Goal: Task Accomplishment & Management: Manage account settings

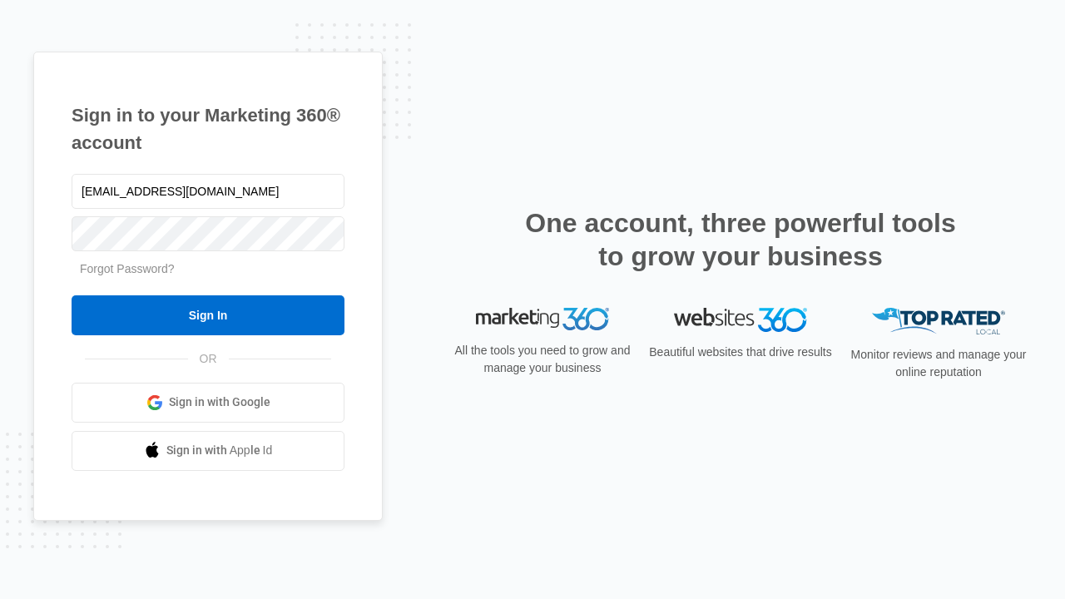
type input "[EMAIL_ADDRESS][DOMAIN_NAME]"
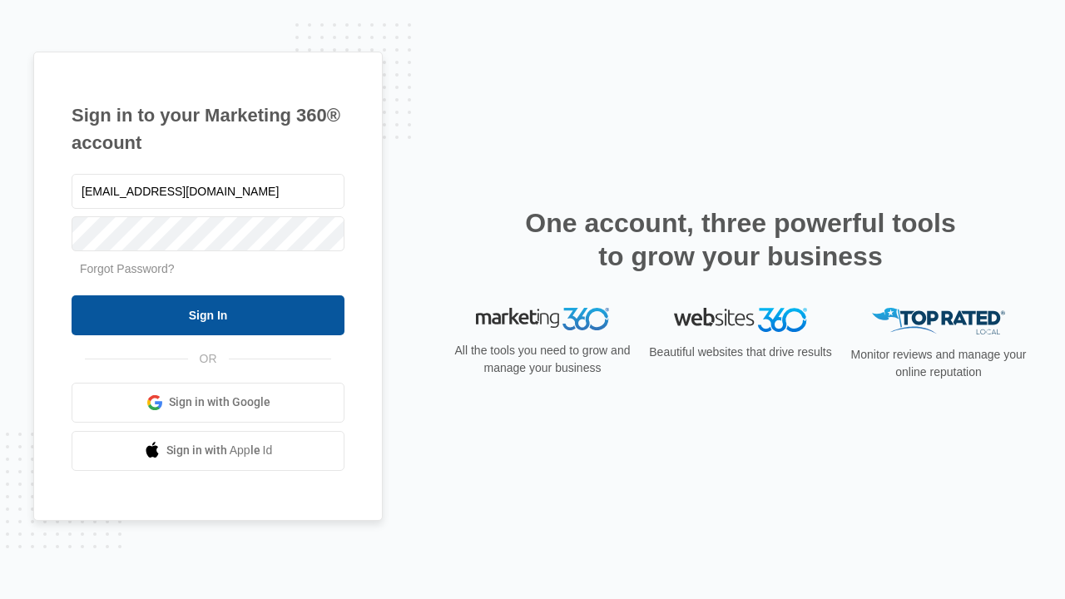
click at [208, 314] on input "Sign In" at bounding box center [208, 315] width 273 height 40
